Goal: Task Accomplishment & Management: Complete application form

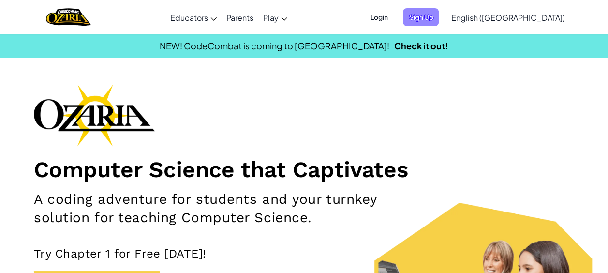
click at [439, 24] on span "Sign Up" at bounding box center [421, 17] width 36 height 18
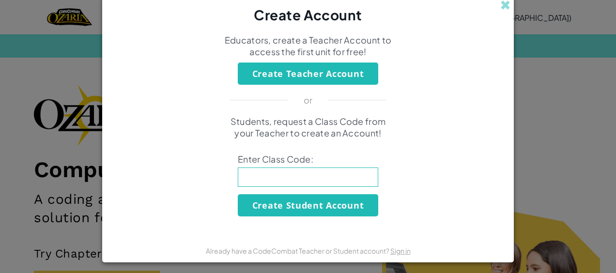
click at [254, 172] on input at bounding box center [308, 176] width 140 height 19
type input "SoftCoinSpell"
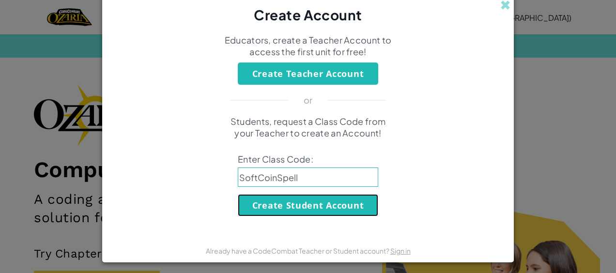
click at [252, 208] on button "Create Student Account" at bounding box center [308, 205] width 140 height 22
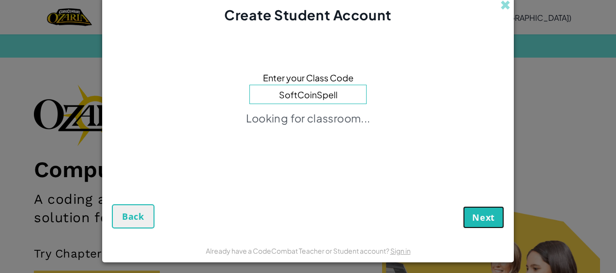
click at [472, 217] on span "Next" at bounding box center [483, 218] width 23 height 12
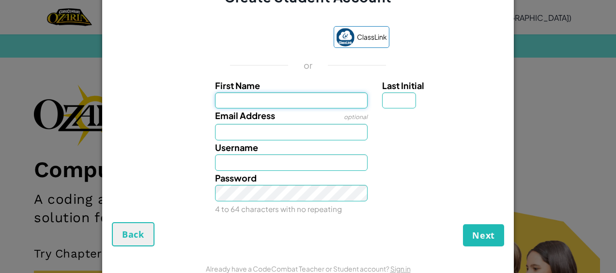
click at [217, 96] on input "First Name" at bounding box center [291, 100] width 153 height 16
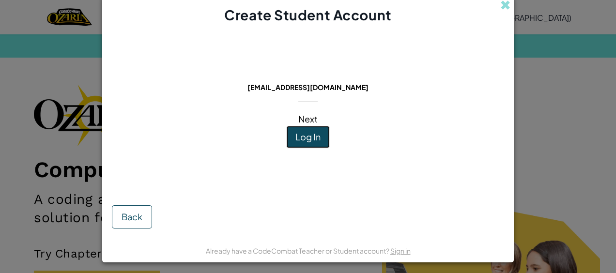
click at [308, 142] on button "Log In" at bounding box center [308, 137] width 44 height 22
